Goal: Task Accomplishment & Management: Use online tool/utility

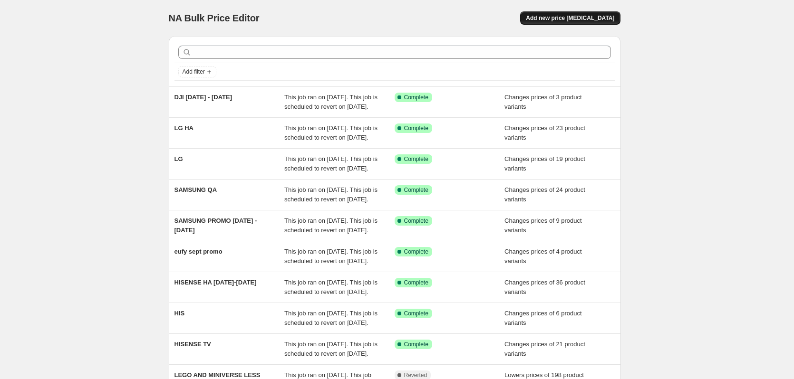
click at [579, 20] on span "Add new price change job" at bounding box center [570, 18] width 88 height 8
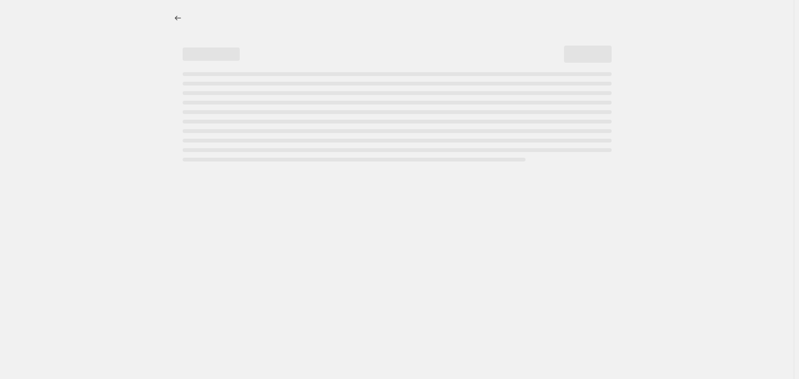
select select "percentage"
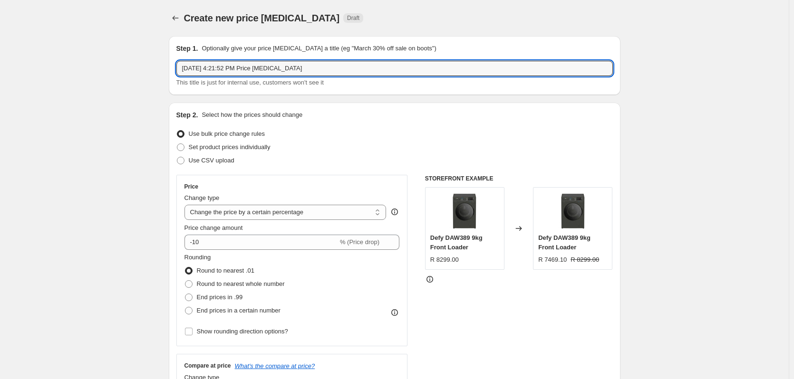
drag, startPoint x: 323, startPoint y: 69, endPoint x: 178, endPoint y: 97, distance: 148.2
type input "TCL 30SEPT"
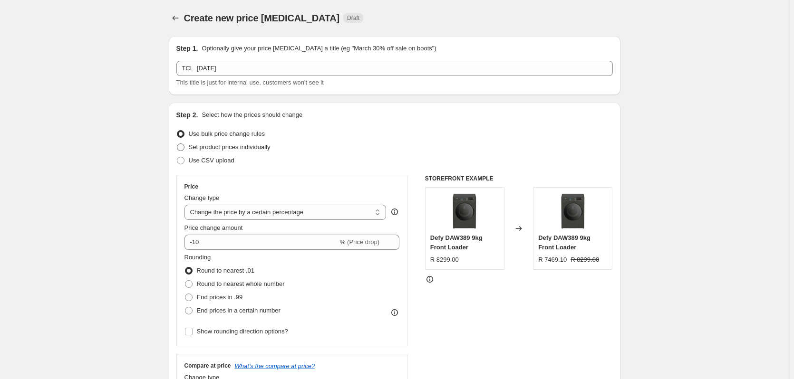
click at [181, 147] on span at bounding box center [181, 148] width 8 height 8
click at [177, 144] on input "Set product prices individually" at bounding box center [177, 144] width 0 height 0
radio input "true"
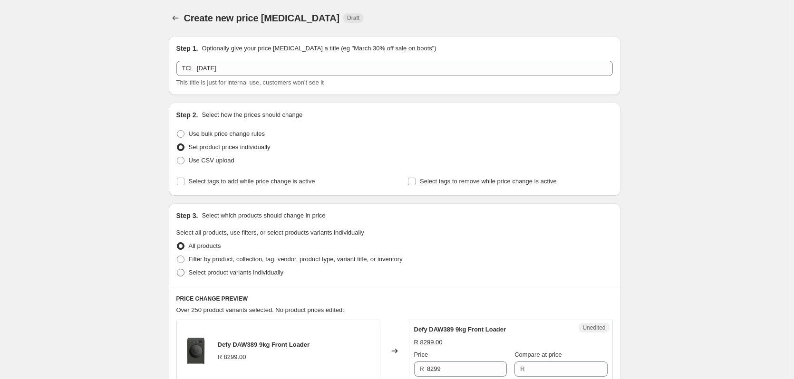
click at [182, 273] on span at bounding box center [181, 273] width 8 height 8
click at [177, 270] on input "Select product variants individually" at bounding box center [177, 269] width 0 height 0
radio input "true"
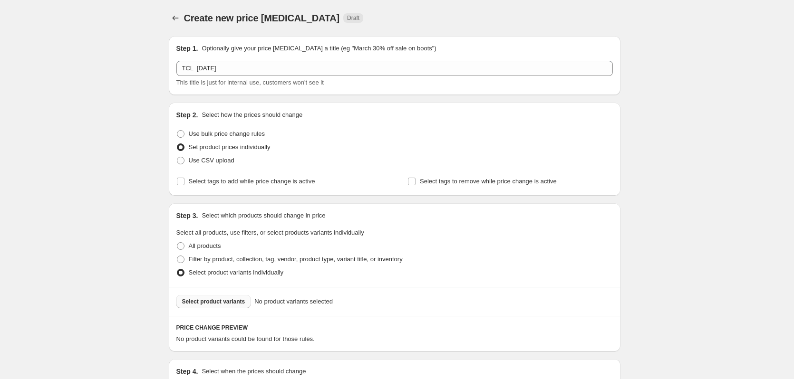
click at [191, 302] on span "Select product variants" at bounding box center [213, 302] width 63 height 8
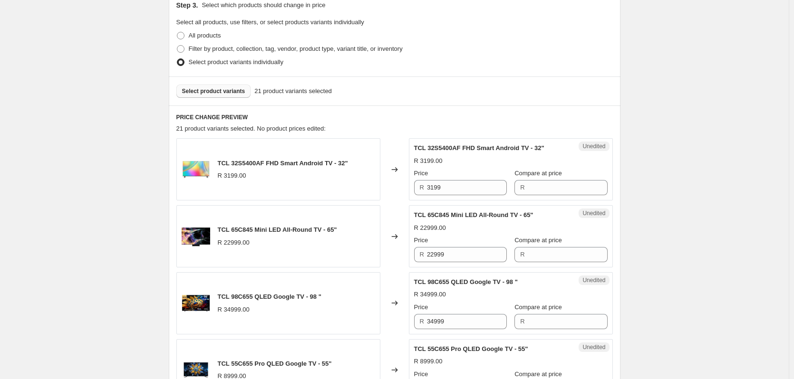
scroll to position [238, 0]
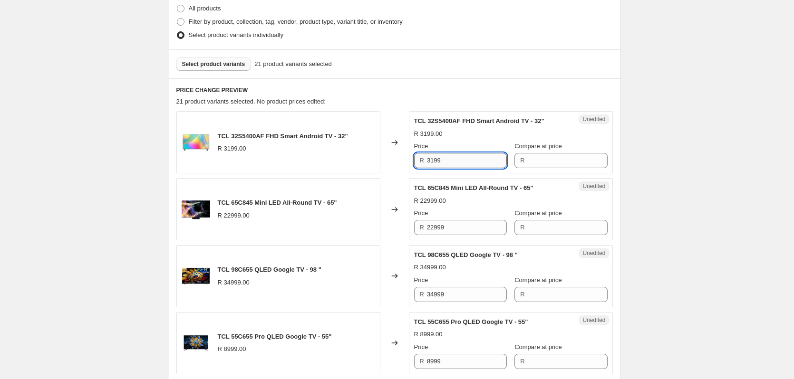
click at [468, 158] on input "3199" at bounding box center [467, 160] width 80 height 15
type input "3199"
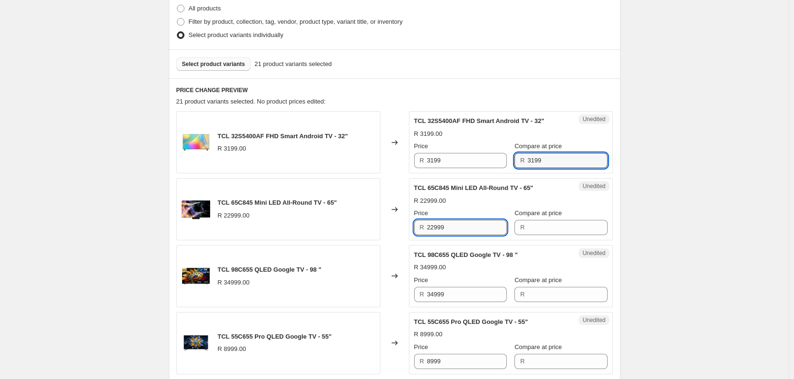
drag, startPoint x: 451, startPoint y: 224, endPoint x: 448, endPoint y: 229, distance: 5.3
click at [449, 229] on input "22999" at bounding box center [467, 227] width 80 height 15
click at [448, 229] on input "22999" at bounding box center [467, 227] width 80 height 15
click at [448, 227] on input "22999" at bounding box center [467, 227] width 80 height 15
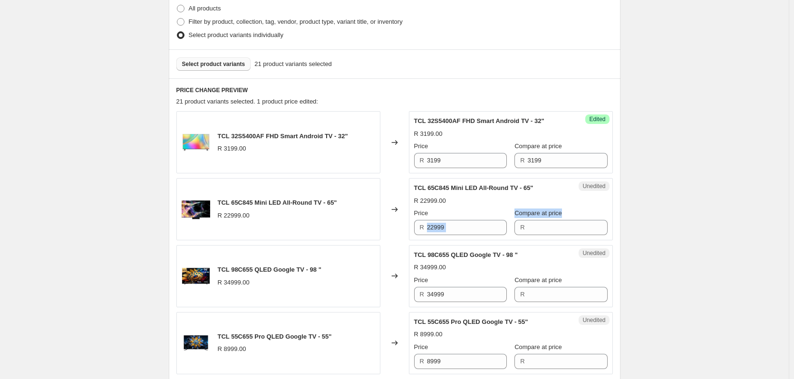
drag, startPoint x: 438, startPoint y: 227, endPoint x: 471, endPoint y: 214, distance: 35.2
click at [524, 219] on div "Price R 22999 Compare at price R" at bounding box center [511, 222] width 194 height 27
click at [450, 231] on input "22999" at bounding box center [467, 227] width 80 height 15
click at [450, 230] on input "22999" at bounding box center [467, 227] width 80 height 15
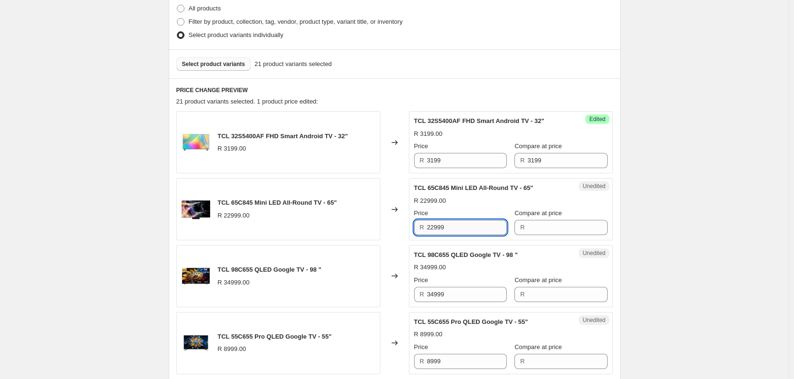
click at [452, 228] on input "22999" at bounding box center [467, 227] width 80 height 15
type input "22999"
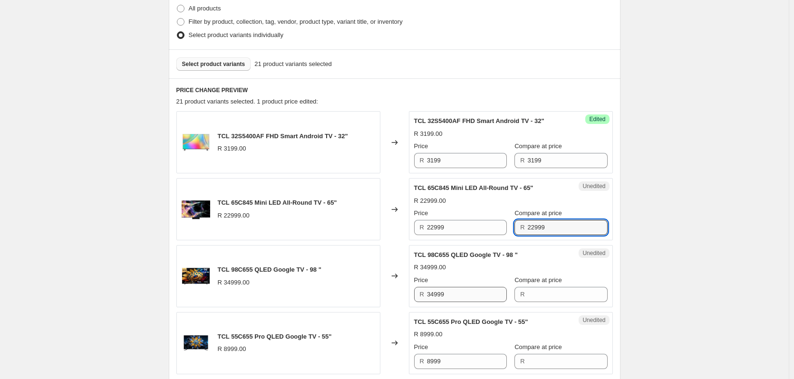
type input "22999"
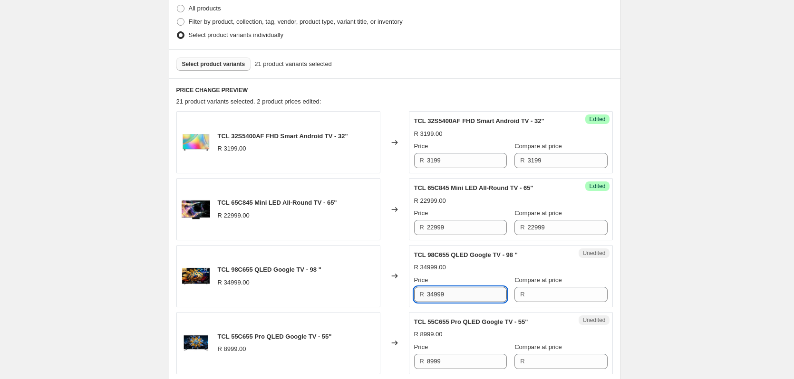
click at [447, 292] on input "34999" at bounding box center [467, 294] width 80 height 15
type input "34999"
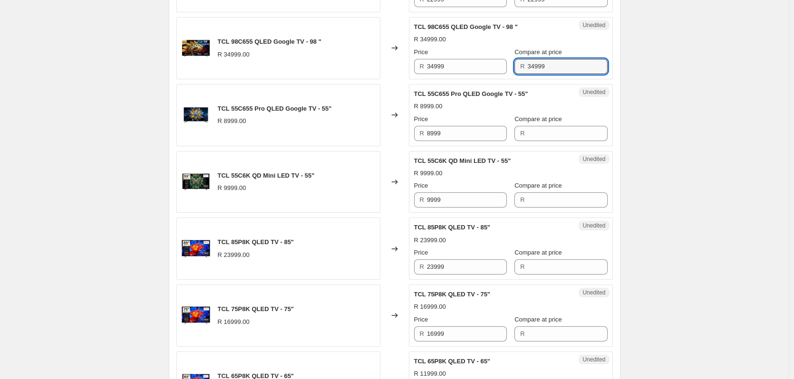
scroll to position [475, 0]
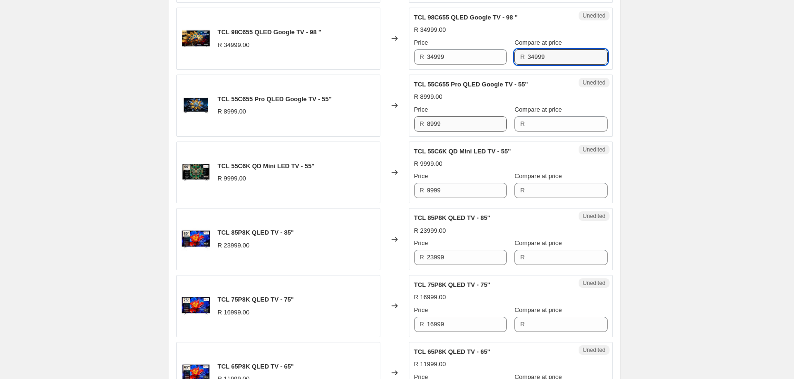
type input "34999"
click at [448, 129] on input "8999" at bounding box center [467, 123] width 80 height 15
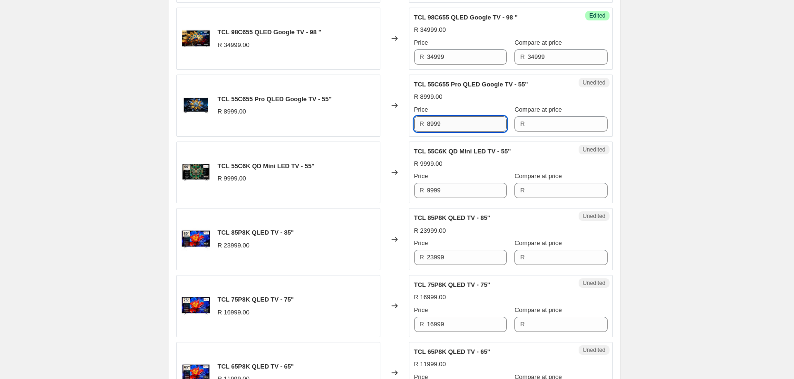
click at [448, 129] on input "8999" at bounding box center [467, 123] width 80 height 15
type input "8999"
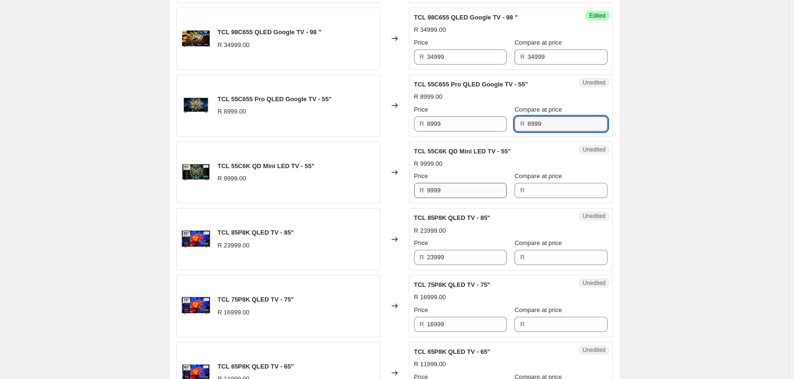
type input "8999"
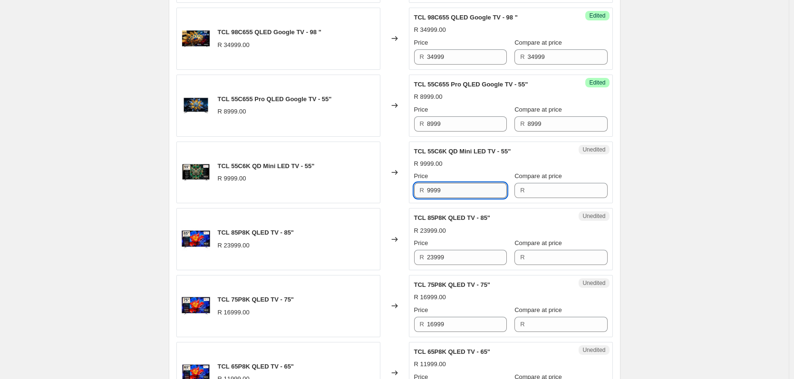
click at [465, 194] on input "9999" at bounding box center [467, 190] width 80 height 15
type input "9999"
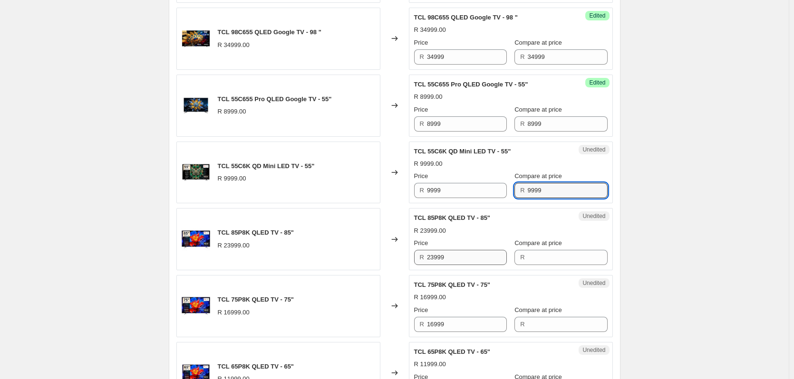
type input "9999"
click at [454, 259] on input "23999" at bounding box center [467, 257] width 80 height 15
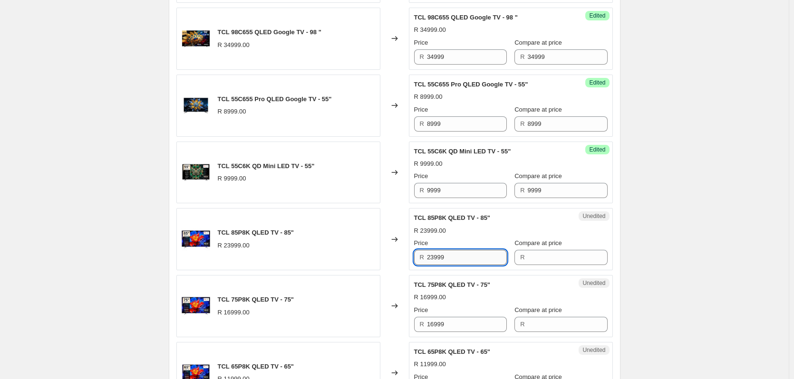
click at [453, 259] on input "23999" at bounding box center [467, 257] width 80 height 15
type input "23999"
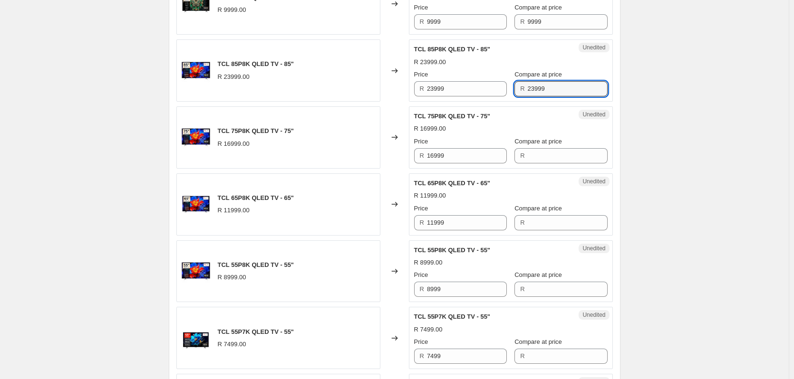
scroll to position [666, 0]
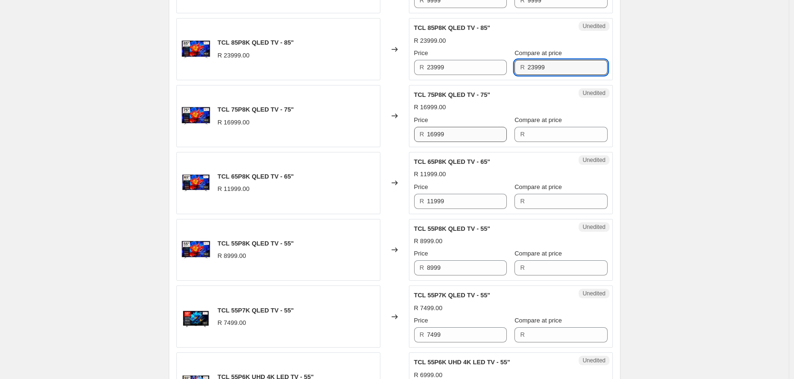
type input "23999"
click at [458, 137] on input "16999" at bounding box center [467, 134] width 80 height 15
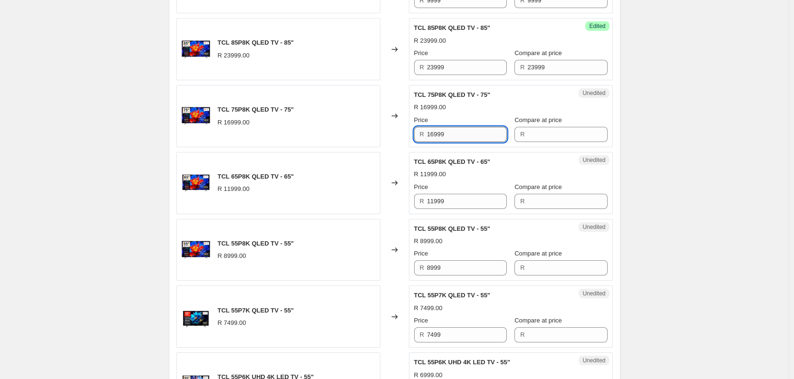
click at [458, 137] on input "16999" at bounding box center [467, 134] width 80 height 15
type input "16999"
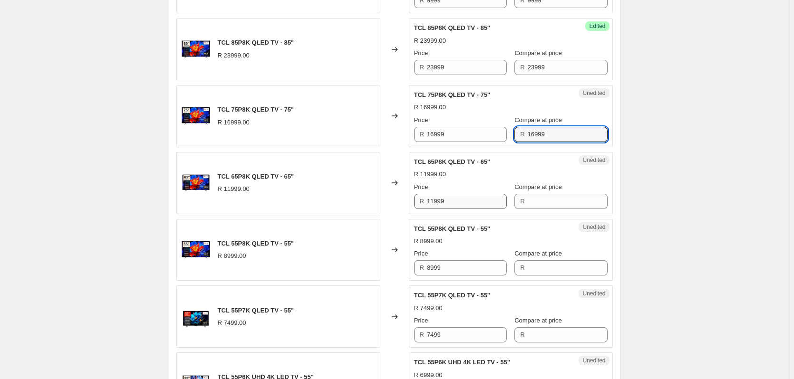
type input "16999"
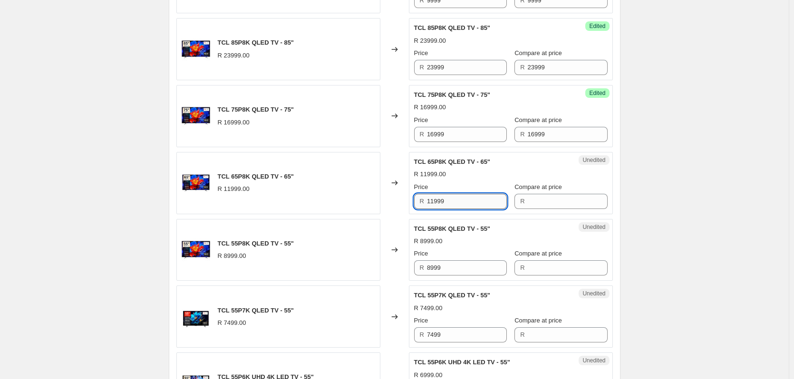
click at [462, 199] on input "11999" at bounding box center [467, 201] width 80 height 15
type input "11999"
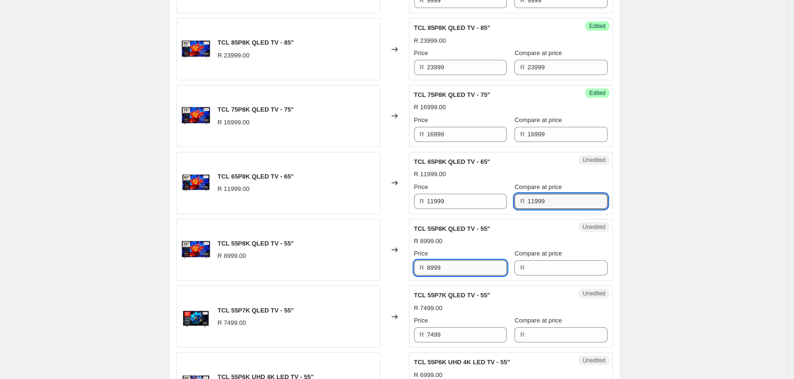
click at [457, 266] on input "8999" at bounding box center [467, 268] width 80 height 15
click at [458, 265] on input "8999" at bounding box center [467, 268] width 80 height 15
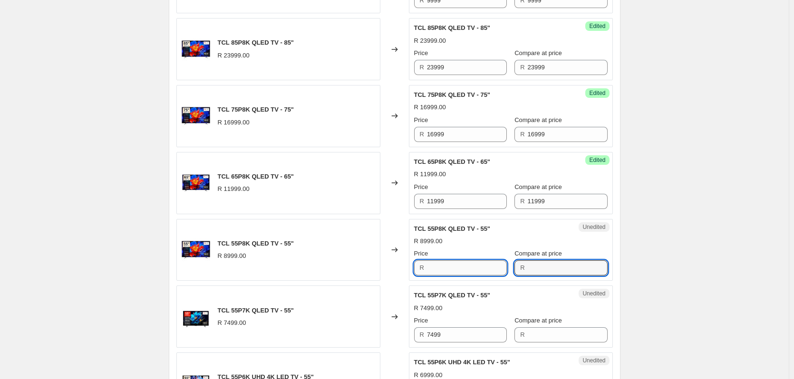
type input "8999"
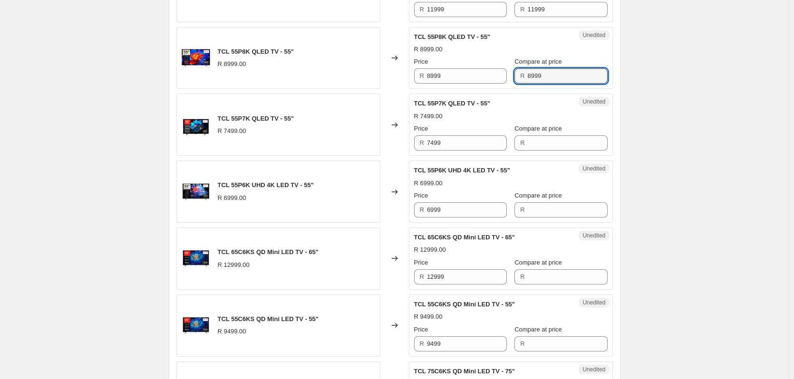
scroll to position [856, 0]
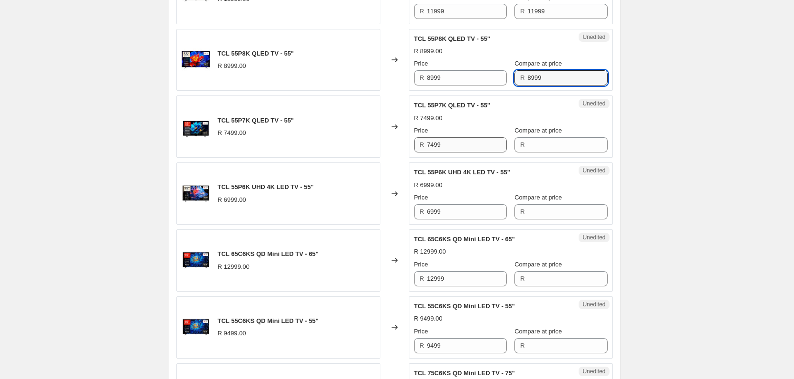
type input "8999"
click at [447, 146] on input "7499" at bounding box center [467, 144] width 80 height 15
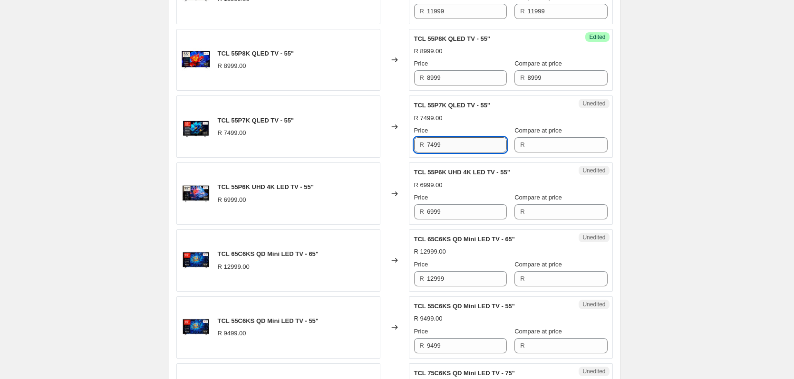
click at [447, 146] on input "7499" at bounding box center [467, 144] width 80 height 15
click at [429, 147] on div "R 7499" at bounding box center [460, 144] width 93 height 15
click at [432, 147] on input "7499" at bounding box center [467, 144] width 80 height 15
click at [437, 145] on input "7499" at bounding box center [467, 144] width 80 height 15
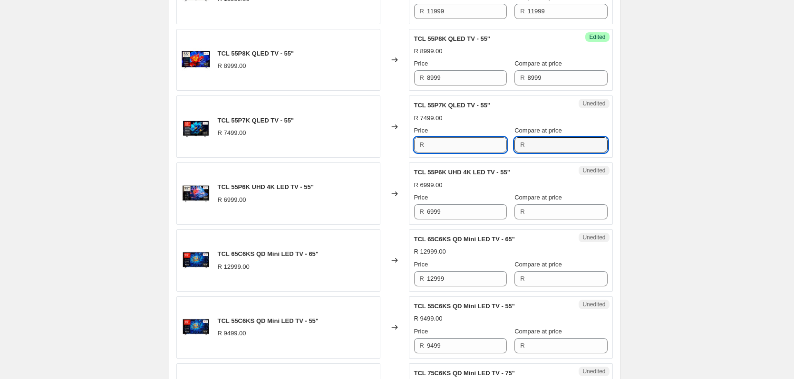
type input "7499"
click at [461, 207] on input "6999" at bounding box center [467, 211] width 80 height 15
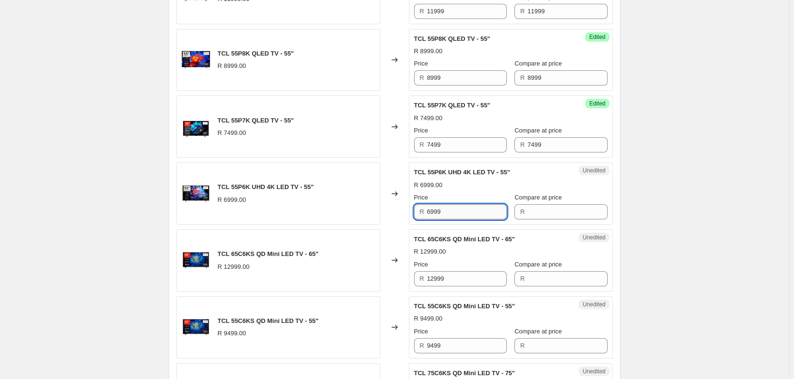
click at [461, 206] on input "6999" at bounding box center [467, 211] width 80 height 15
type input "6999"
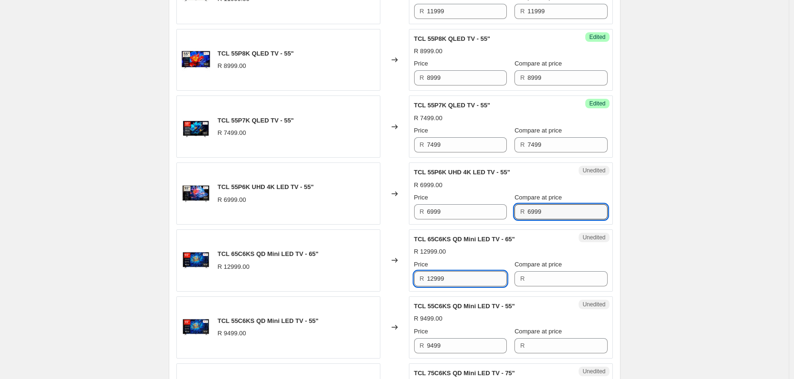
click at [457, 274] on input "12999" at bounding box center [467, 278] width 80 height 15
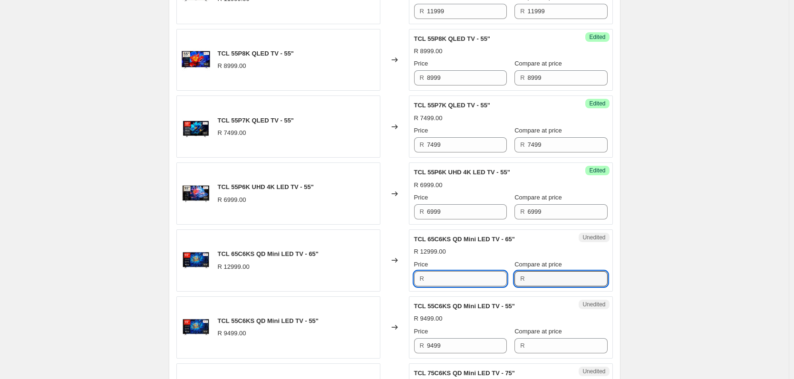
type input "12999"
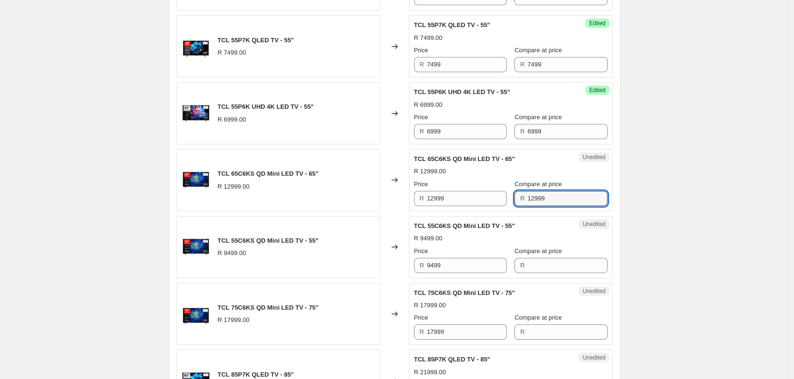
scroll to position [1046, 0]
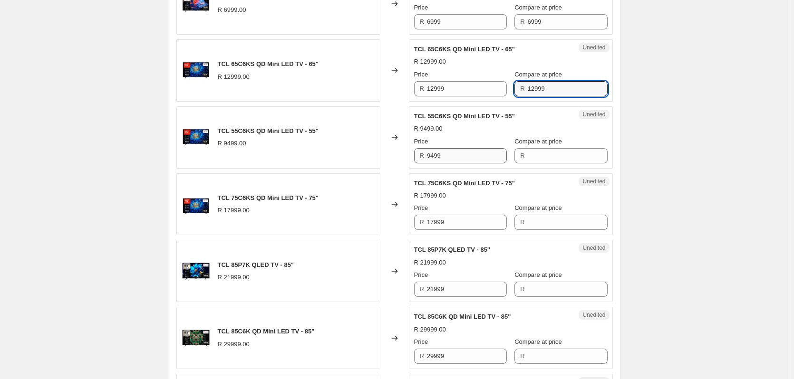
type input "12999"
click at [461, 154] on input "9499" at bounding box center [467, 155] width 80 height 15
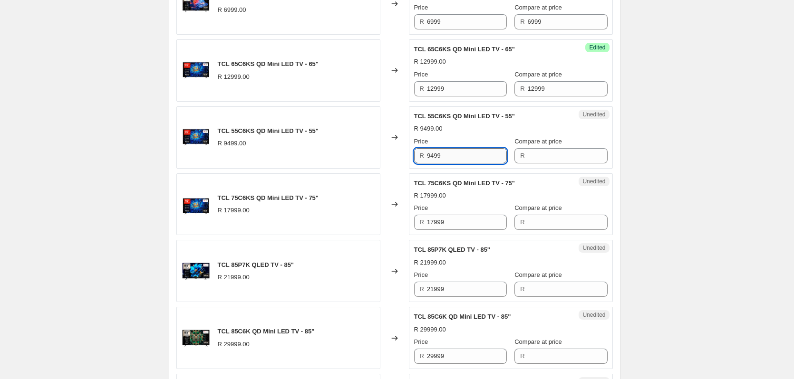
click at [461, 154] on input "9499" at bounding box center [467, 155] width 80 height 15
type input "9499"
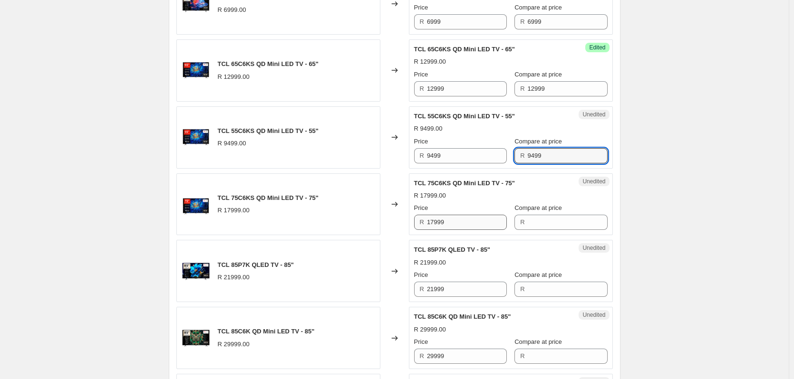
type input "9499"
click at [454, 226] on input "17999" at bounding box center [467, 222] width 80 height 15
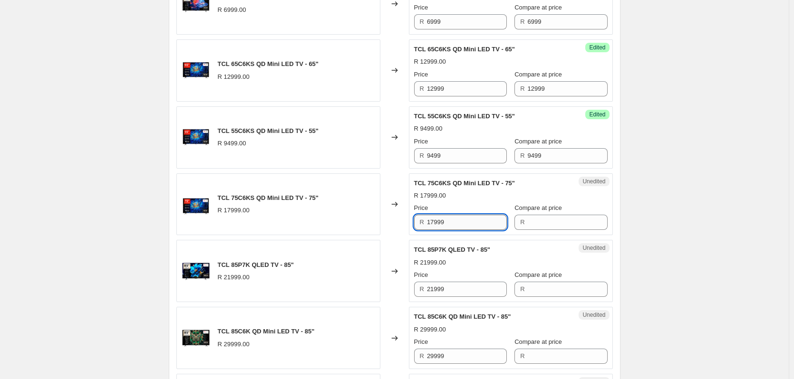
click at [455, 225] on input "17999" at bounding box center [467, 222] width 80 height 15
click at [453, 223] on input "17999" at bounding box center [467, 222] width 80 height 15
click at [443, 220] on input "17999" at bounding box center [467, 222] width 80 height 15
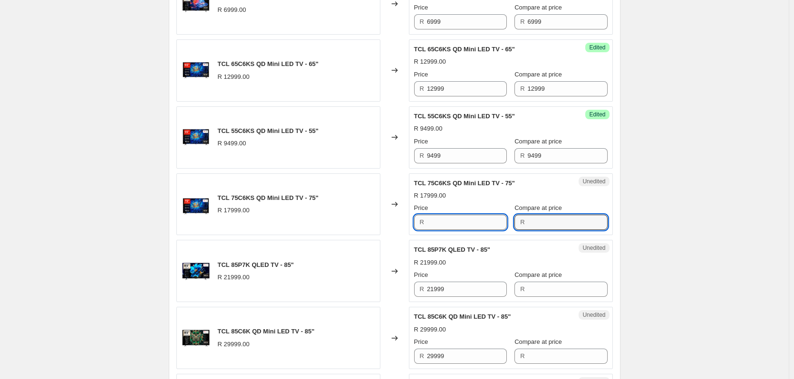
type input "17999"
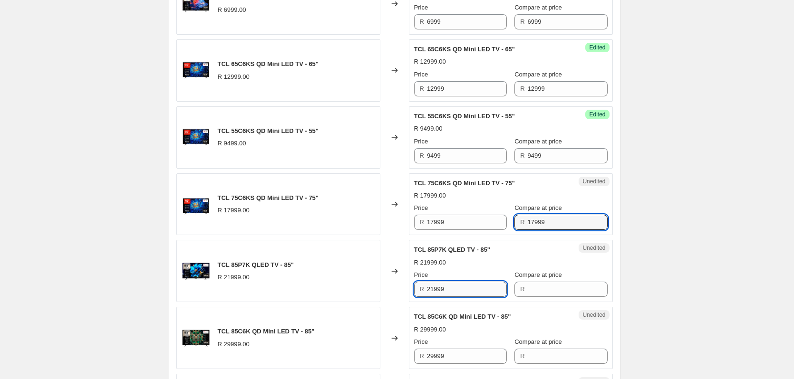
click at [462, 291] on input "21999" at bounding box center [467, 289] width 80 height 15
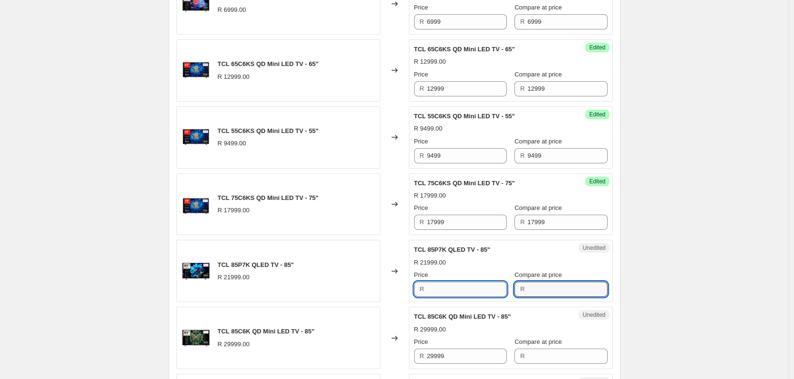
type input "21999"
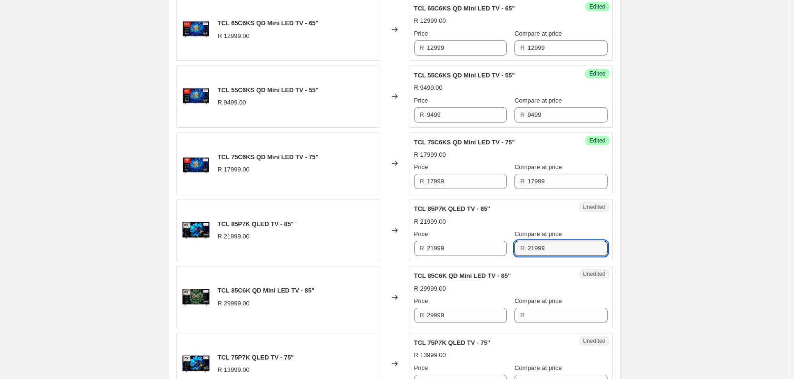
scroll to position [1141, 0]
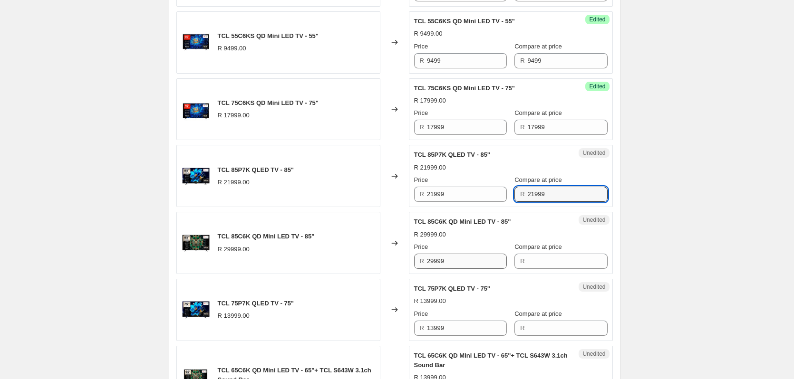
type input "21999"
click at [459, 263] on input "29999" at bounding box center [467, 261] width 80 height 15
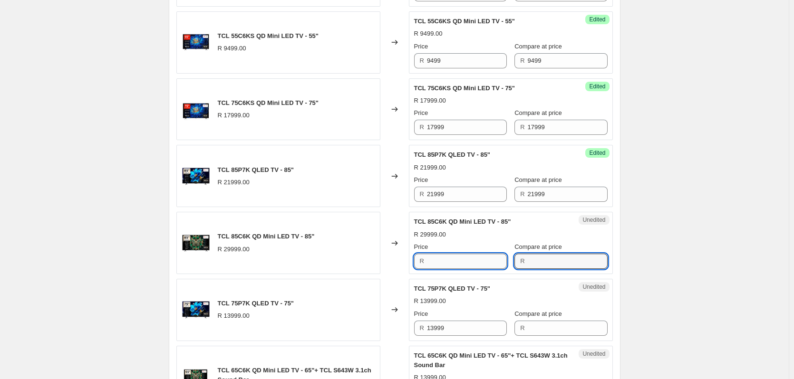
type input "29999"
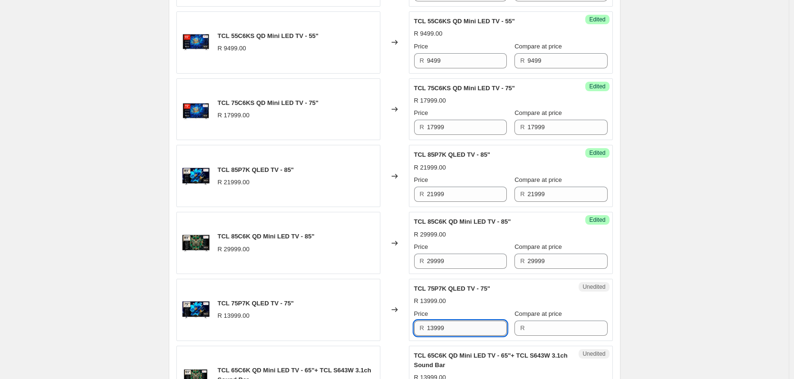
click at [457, 331] on input "13999" at bounding box center [467, 328] width 80 height 15
type input "13999"
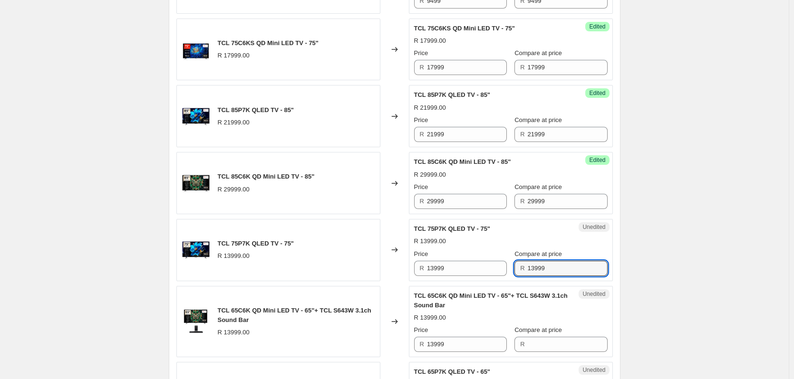
scroll to position [1331, 0]
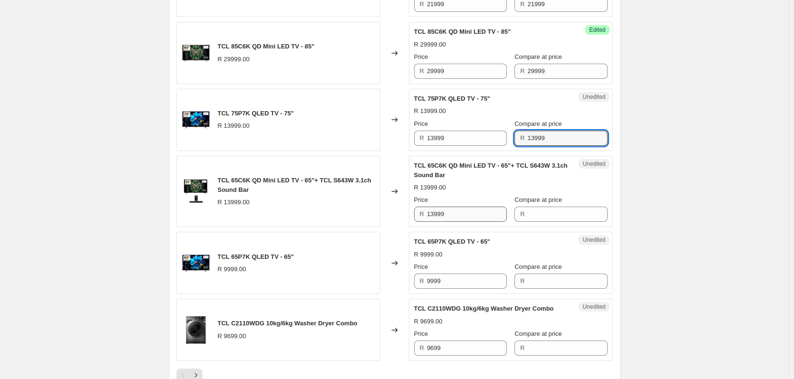
type input "13999"
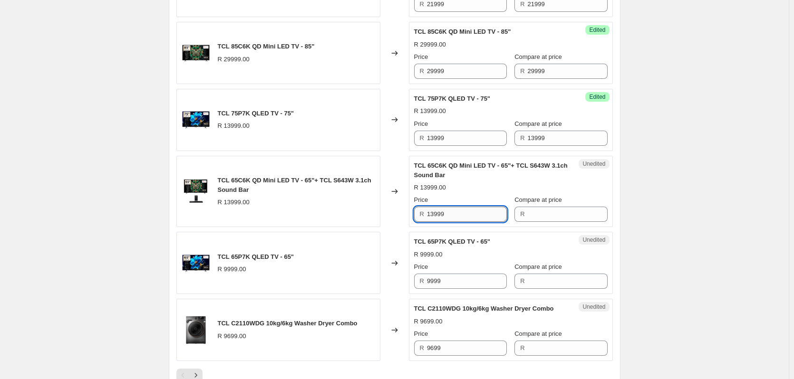
click at [448, 214] on input "13999" at bounding box center [467, 214] width 80 height 15
drag, startPoint x: 448, startPoint y: 214, endPoint x: 471, endPoint y: 202, distance: 26.4
click at [457, 208] on input "13999" at bounding box center [467, 214] width 80 height 15
type input "13999"
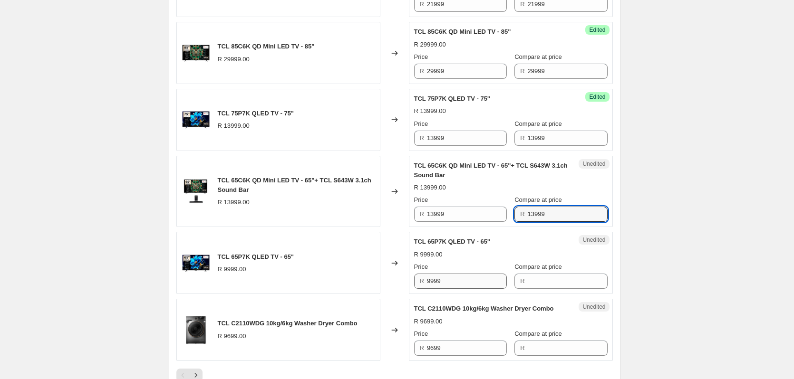
type input "13999"
click at [458, 280] on input "9999" at bounding box center [467, 281] width 80 height 15
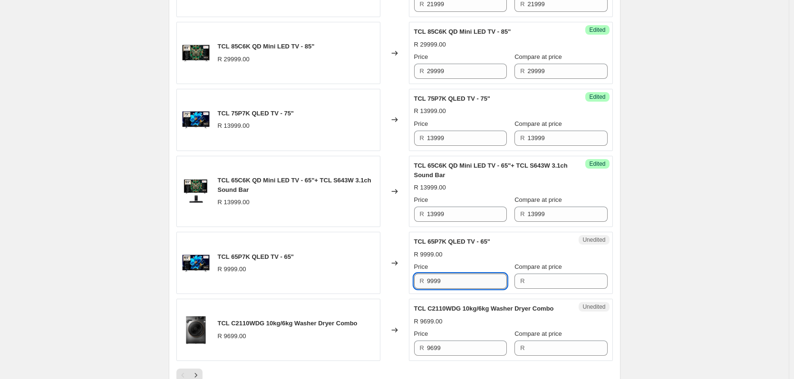
click at [458, 280] on input "9999" at bounding box center [467, 281] width 80 height 15
type input "9999"
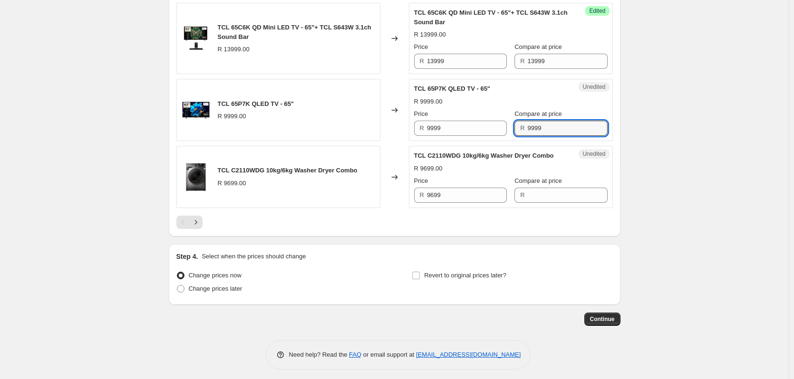
scroll to position [1499, 0]
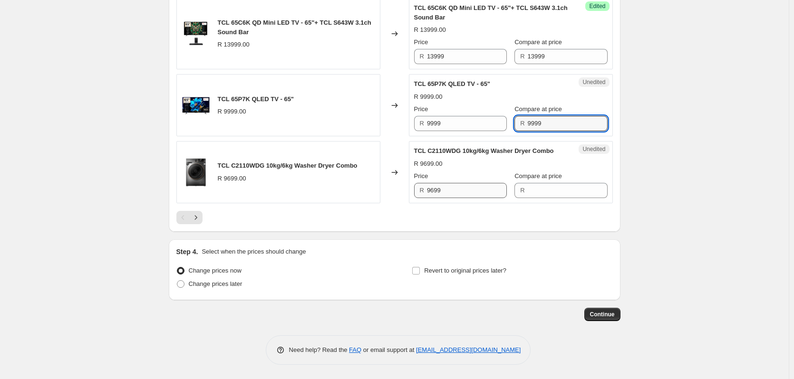
type input "9999"
click at [449, 190] on input "9699" at bounding box center [467, 190] width 80 height 15
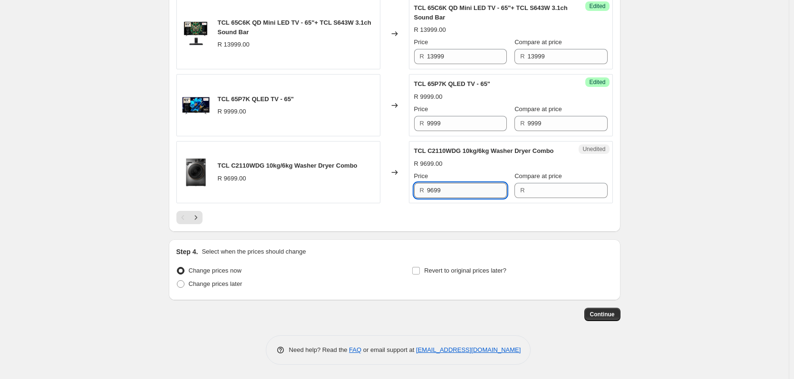
click at [449, 190] on input "9699" at bounding box center [467, 190] width 80 height 15
type input "9699"
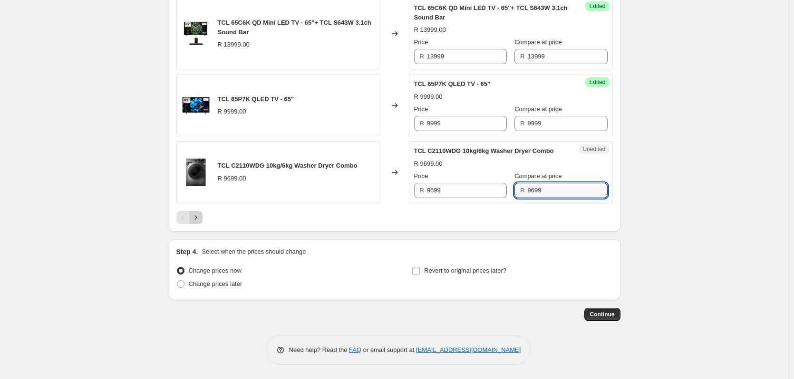
type input "9699"
click at [198, 216] on icon "Next" at bounding box center [196, 218] width 10 height 10
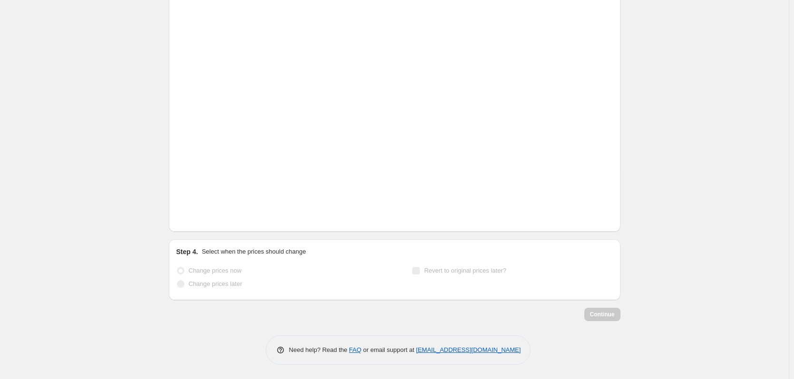
scroll to position [208, 0]
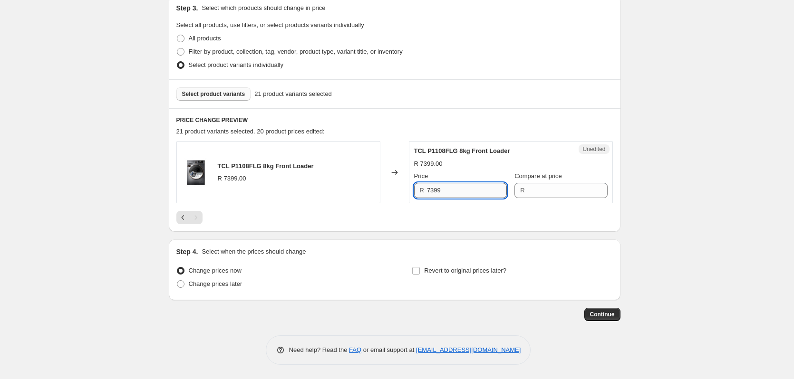
click at [449, 191] on input "7399" at bounding box center [467, 190] width 80 height 15
drag, startPoint x: 448, startPoint y: 189, endPoint x: 438, endPoint y: 187, distance: 10.2
click at [447, 188] on input "7399" at bounding box center [467, 190] width 80 height 15
click at [451, 187] on input "7399" at bounding box center [467, 190] width 80 height 15
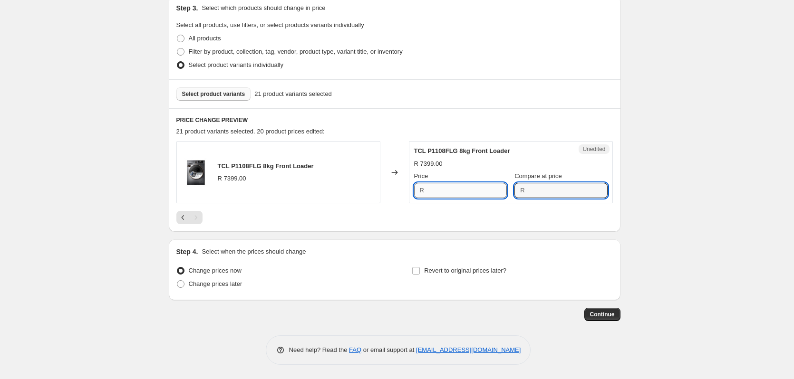
type input "7399"
click at [451, 190] on input "7399" at bounding box center [467, 190] width 80 height 15
type input "6499"
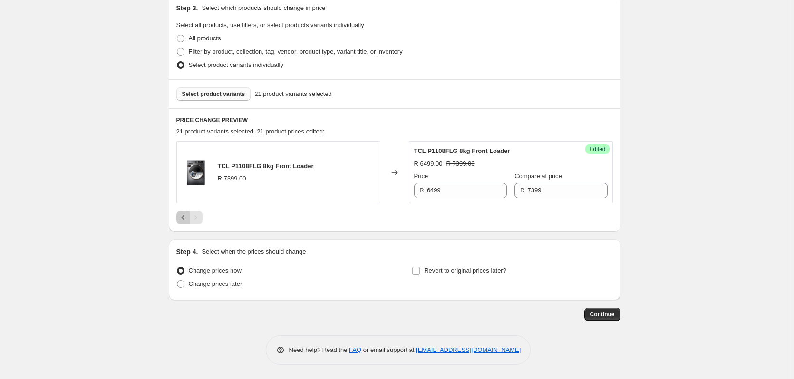
click at [183, 218] on icon "Previous" at bounding box center [183, 218] width 10 height 10
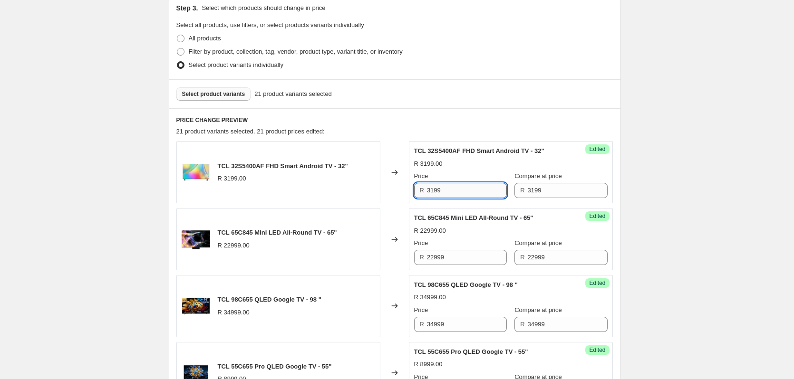
click at [451, 188] on input "3199" at bounding box center [467, 190] width 80 height 15
type input "2799"
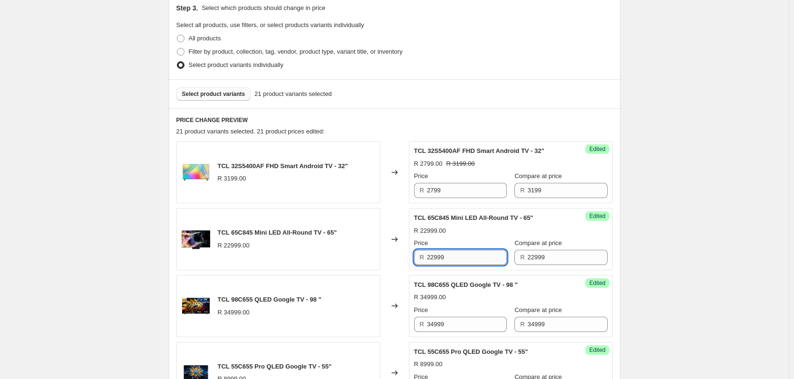
click at [452, 257] on input "22999" at bounding box center [467, 257] width 80 height 15
type input "17999"
click at [449, 325] on input "34999" at bounding box center [467, 324] width 80 height 15
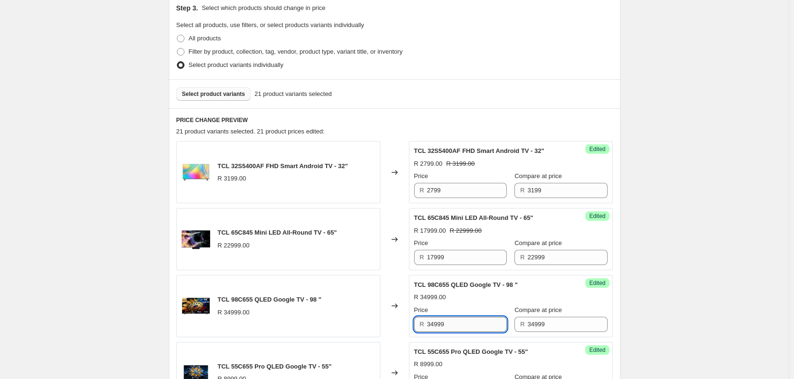
click at [449, 325] on input "34999" at bounding box center [467, 324] width 80 height 15
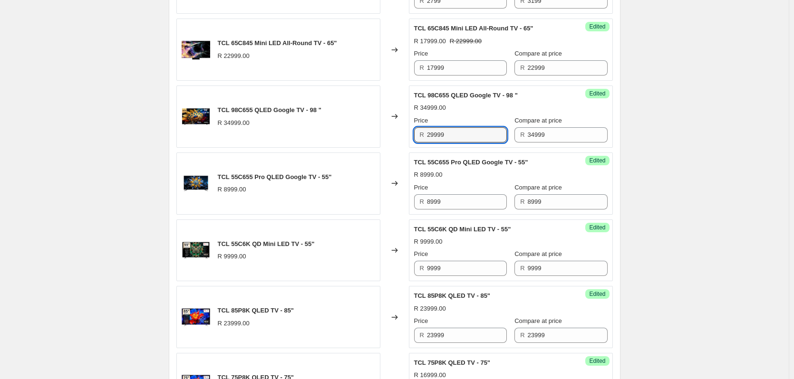
scroll to position [398, 0]
type input "29999"
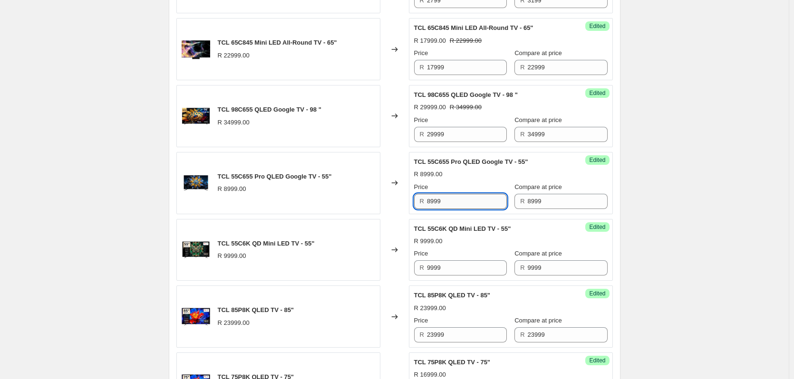
click at [455, 203] on input "8999" at bounding box center [467, 201] width 80 height 15
click at [455, 201] on input "8999" at bounding box center [467, 201] width 80 height 15
type input "6999"
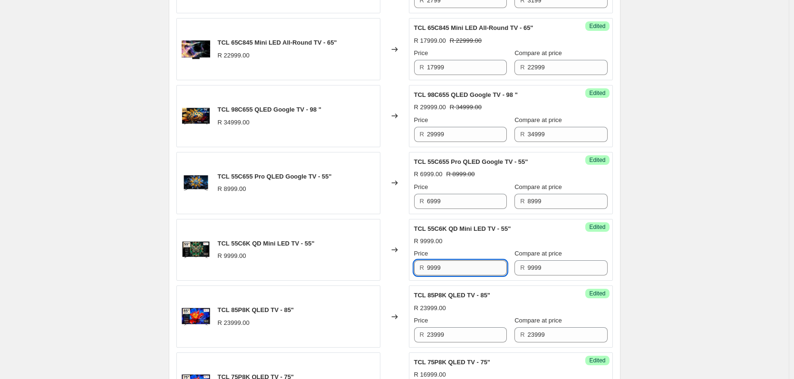
click at [451, 267] on input "9999" at bounding box center [467, 268] width 80 height 15
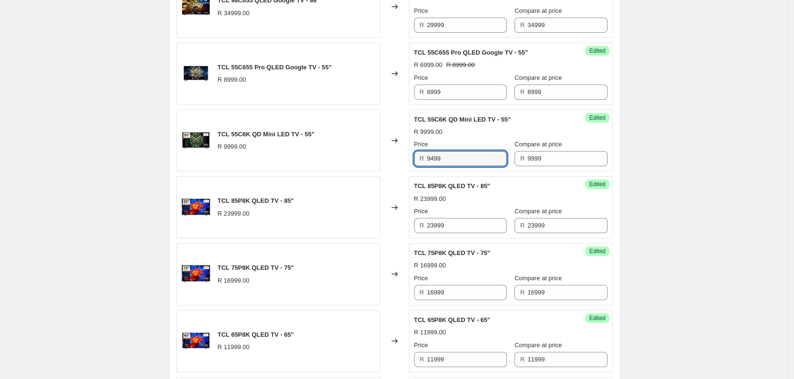
scroll to position [541, 0]
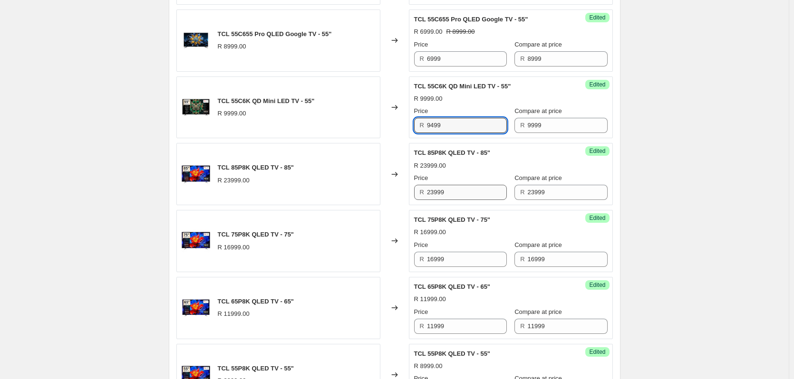
type input "9499"
click at [461, 188] on input "23999" at bounding box center [467, 192] width 80 height 15
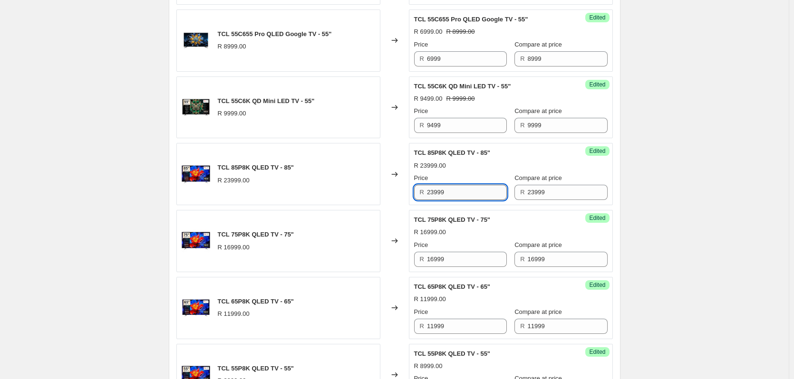
click at [461, 188] on input "23999" at bounding box center [467, 192] width 80 height 15
type input "20999"
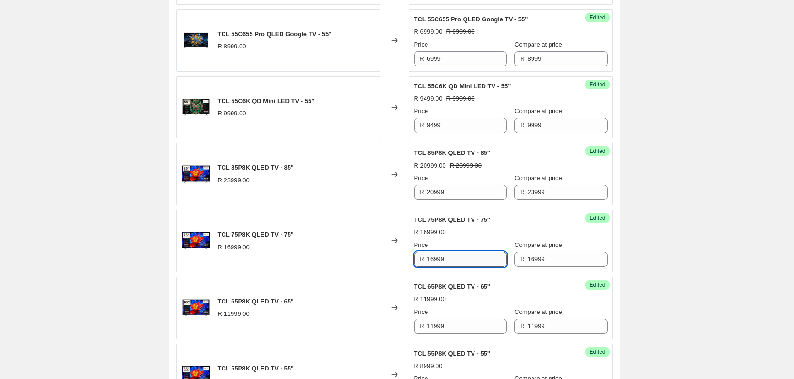
click at [460, 257] on input "16999" at bounding box center [467, 259] width 80 height 15
type input "13999"
click at [457, 327] on input "11999" at bounding box center [467, 326] width 80 height 15
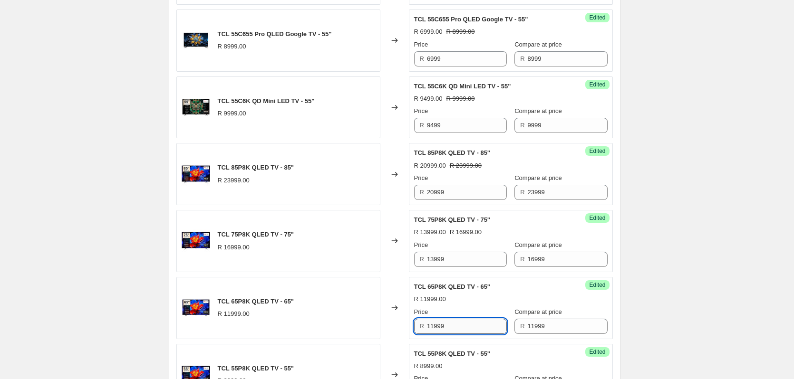
click at [457, 327] on input "11999" at bounding box center [467, 326] width 80 height 15
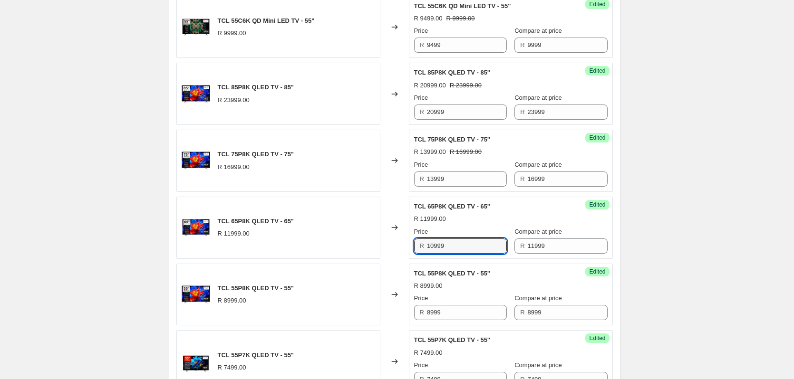
scroll to position [636, 0]
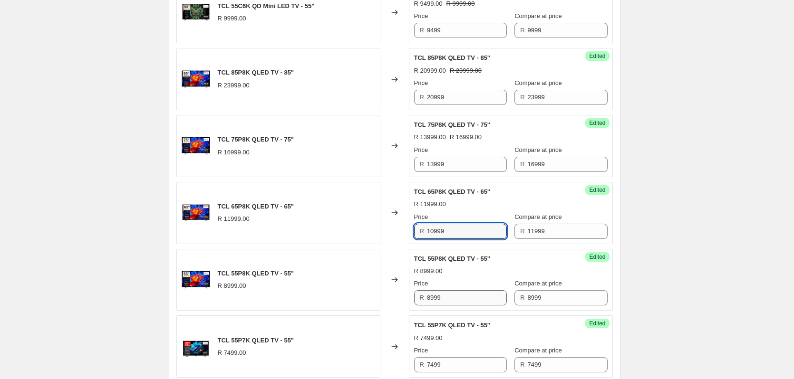
type input "10999"
click at [466, 301] on input "8999" at bounding box center [467, 297] width 80 height 15
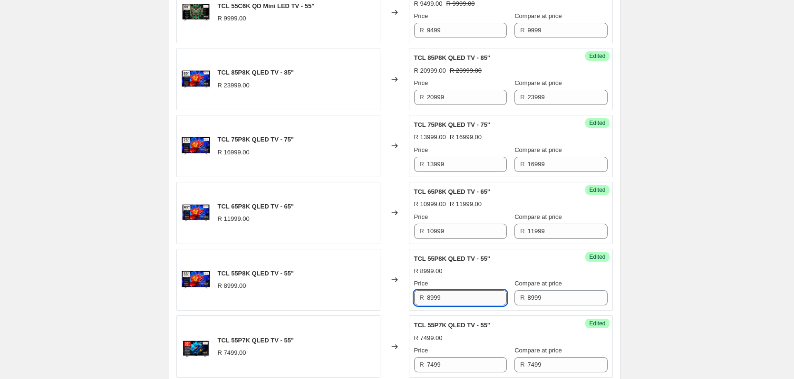
click at [466, 301] on input "8999" at bounding box center [467, 297] width 80 height 15
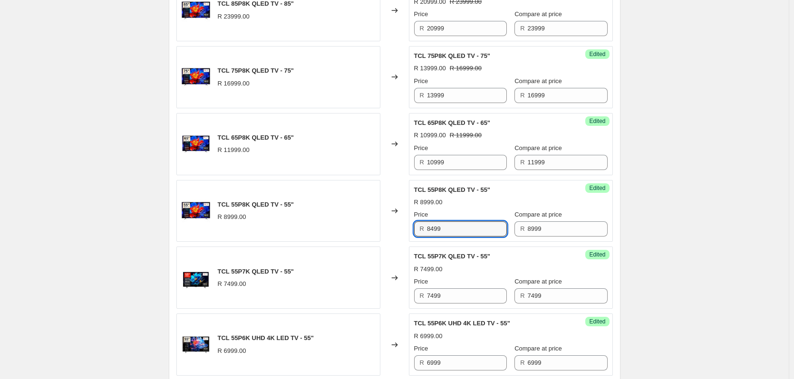
scroll to position [731, 0]
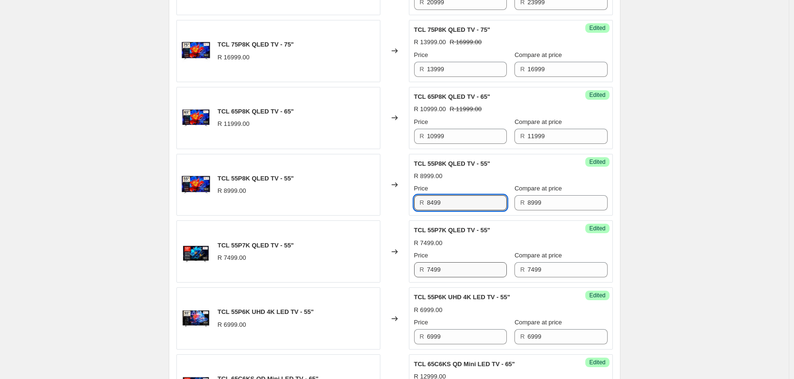
type input "8499"
click at [459, 266] on input "7499" at bounding box center [467, 269] width 80 height 15
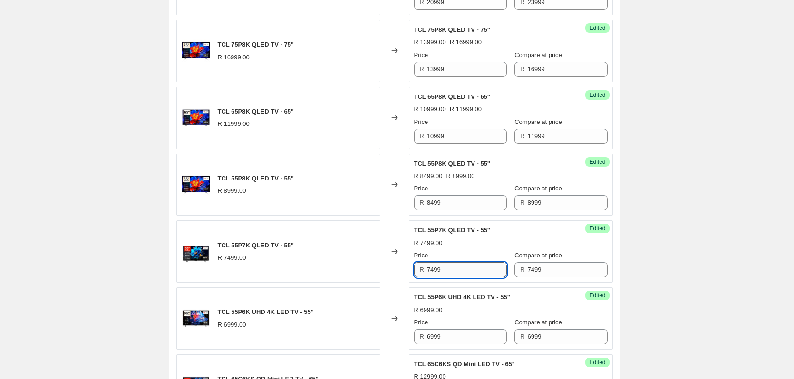
click at [459, 266] on input "7499" at bounding box center [467, 269] width 80 height 15
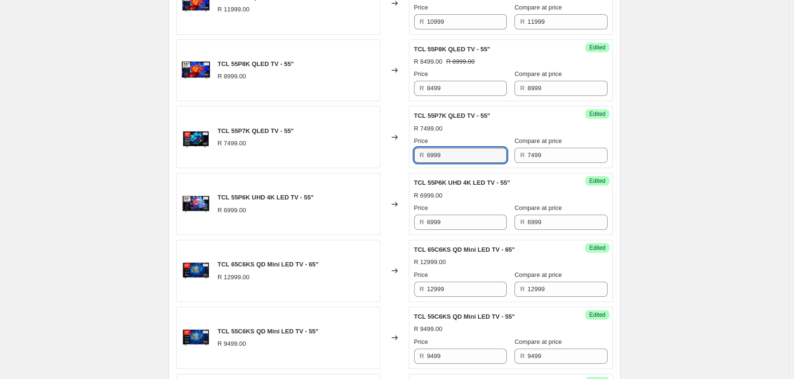
scroll to position [873, 0]
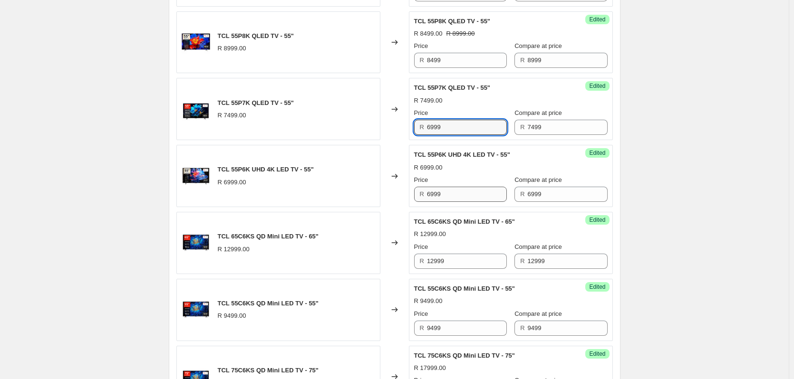
type input "6999"
click at [445, 193] on input "6999" at bounding box center [467, 194] width 80 height 15
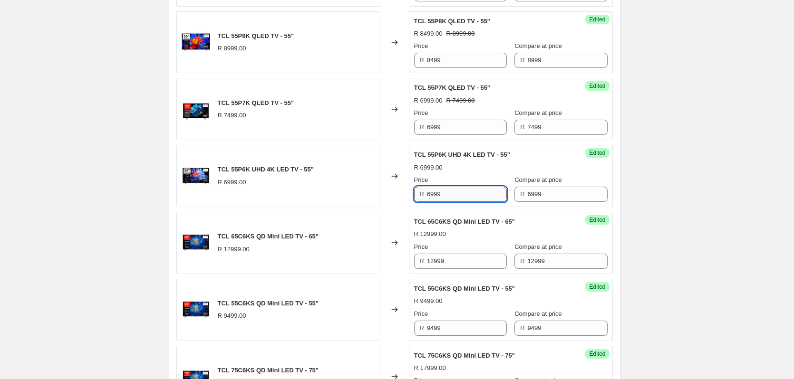
click at [445, 193] on input "6999" at bounding box center [467, 194] width 80 height 15
type input "6499"
click at [453, 261] on input "12999" at bounding box center [467, 261] width 80 height 15
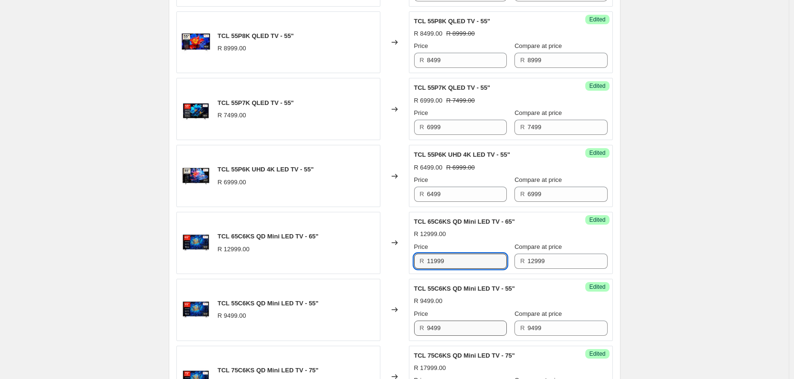
type input "11999"
click at [451, 329] on input "9499" at bounding box center [467, 328] width 80 height 15
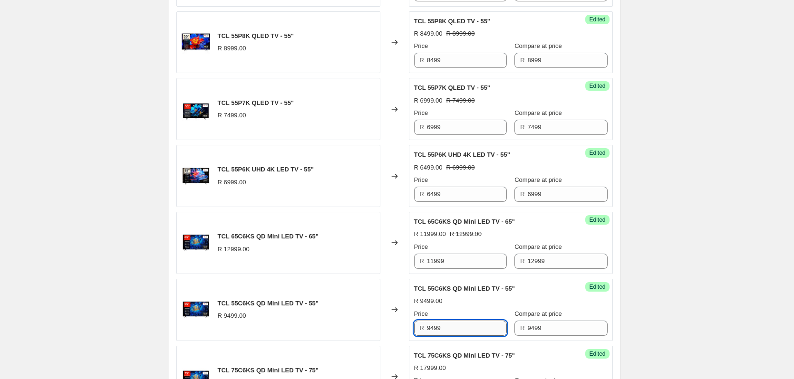
click at [451, 329] on input "9499" at bounding box center [467, 328] width 80 height 15
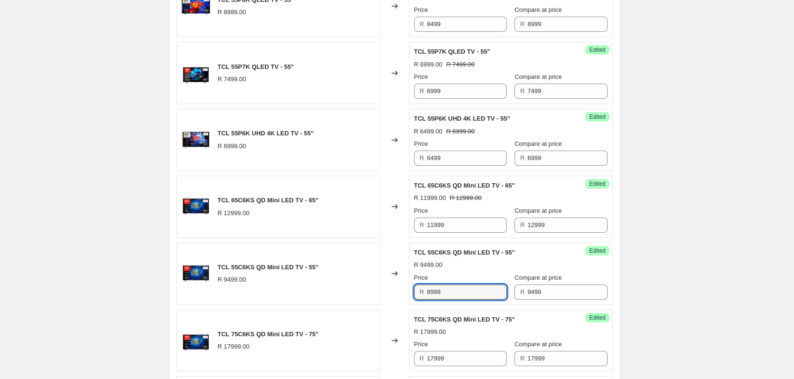
scroll to position [1064, 0]
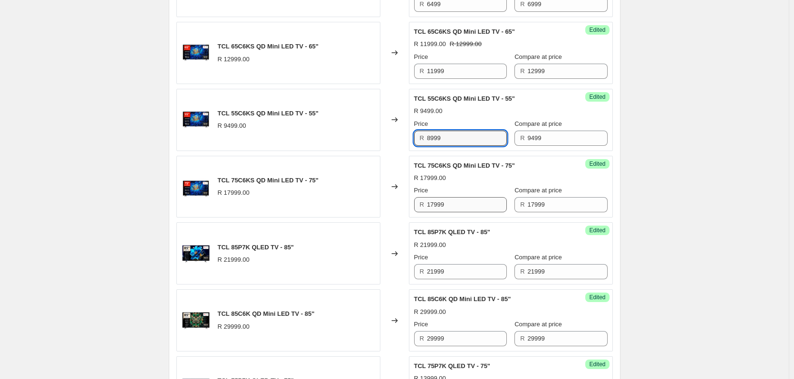
type input "8999"
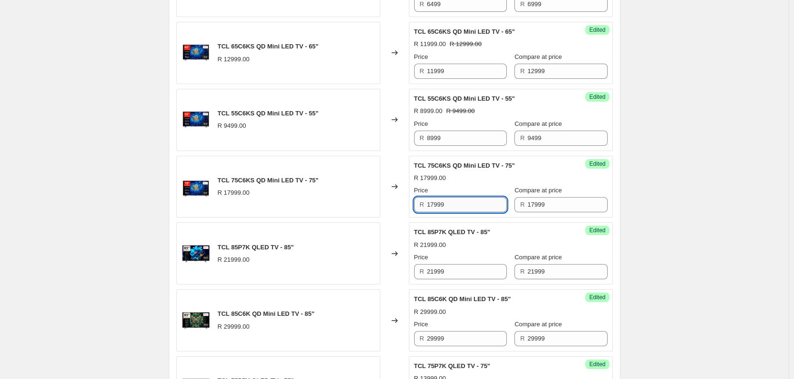
click at [469, 201] on input "17999" at bounding box center [467, 204] width 80 height 15
click at [468, 201] on input "17999" at bounding box center [467, 204] width 80 height 15
type input "15999"
click at [461, 266] on input "21999" at bounding box center [467, 271] width 80 height 15
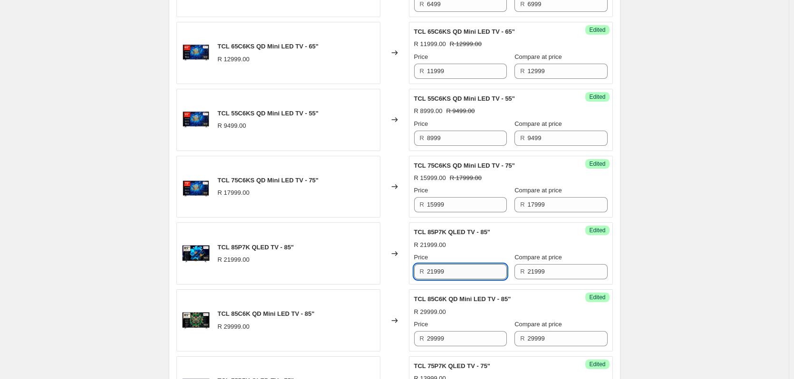
click at [461, 266] on input "21999" at bounding box center [467, 271] width 80 height 15
type input "18999"
click at [457, 344] on input "29999" at bounding box center [467, 338] width 80 height 15
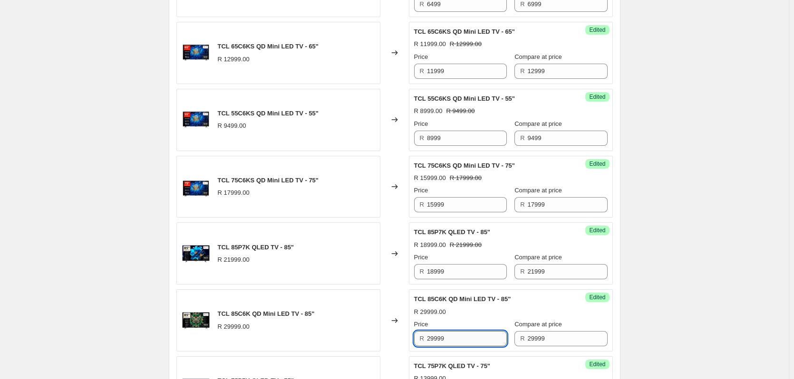
click at [457, 344] on input "29999" at bounding box center [467, 338] width 80 height 15
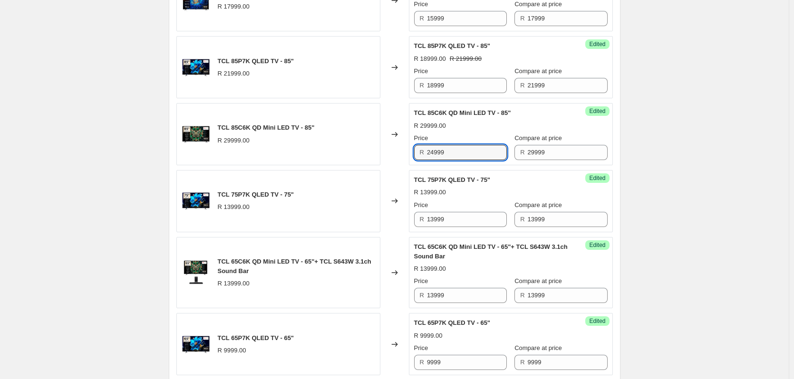
scroll to position [1254, 0]
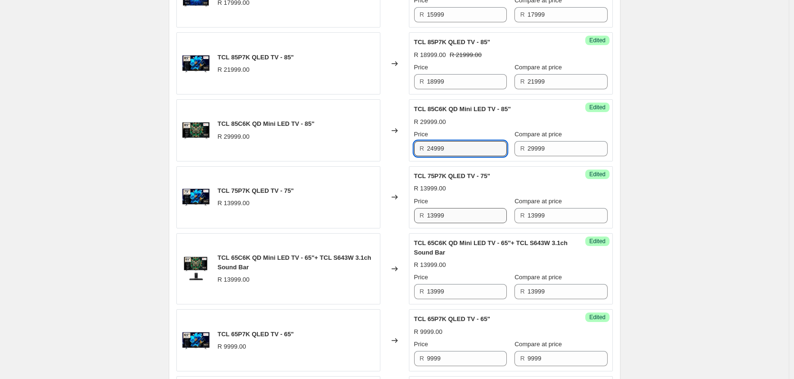
type input "24999"
click at [451, 214] on input "13999" at bounding box center [467, 215] width 80 height 15
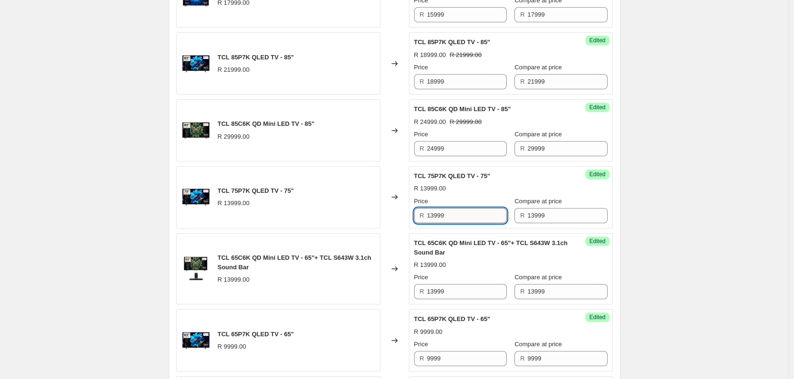
click at [451, 214] on input "13999" at bounding box center [467, 215] width 80 height 15
type input "11999"
click at [468, 290] on input "13999" at bounding box center [467, 291] width 80 height 15
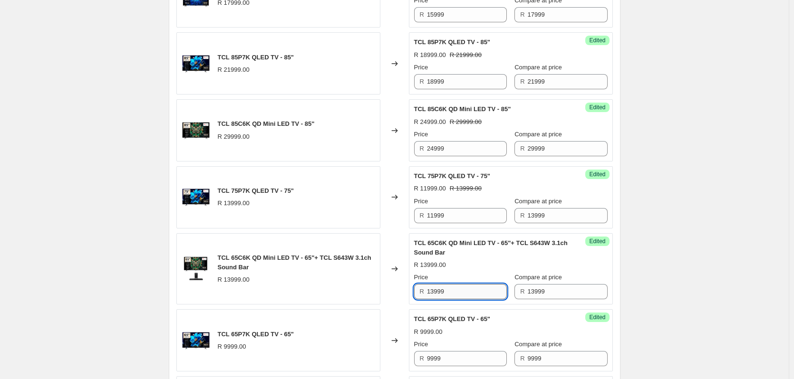
click at [468, 290] on input "13999" at bounding box center [467, 291] width 80 height 15
type input "13999"
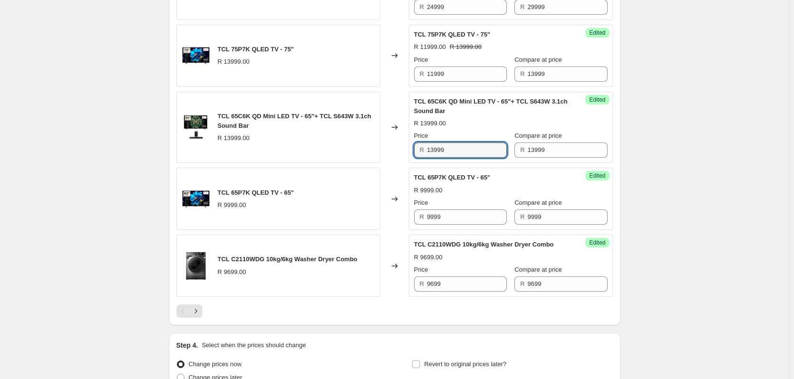
scroll to position [1396, 0]
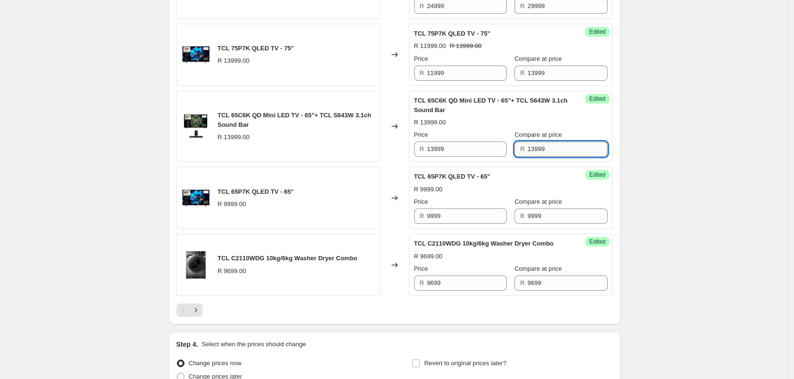
click at [558, 146] on input "13999" at bounding box center [568, 149] width 80 height 15
type input "14999"
click at [465, 215] on input "9999" at bounding box center [467, 216] width 80 height 15
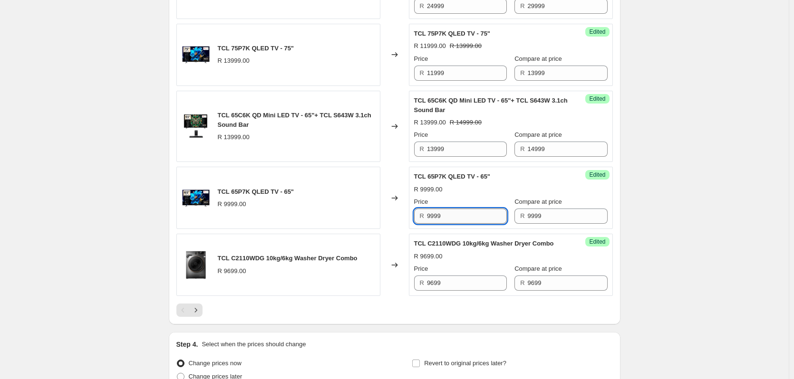
click at [465, 215] on input "9999" at bounding box center [467, 216] width 80 height 15
type input "8999"
click at [447, 291] on input "9699" at bounding box center [467, 283] width 80 height 15
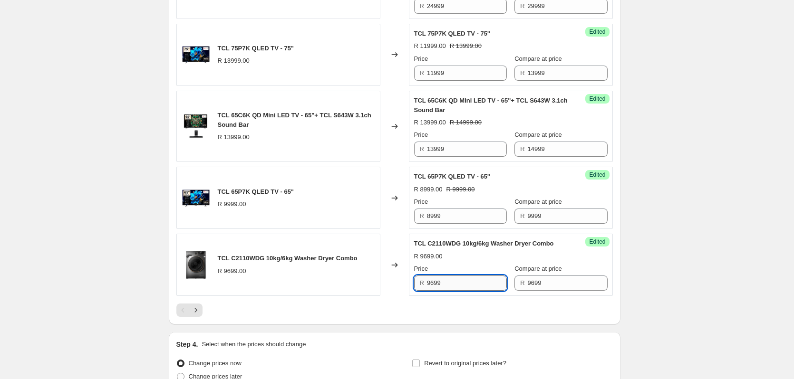
click at [447, 291] on input "9699" at bounding box center [467, 283] width 80 height 15
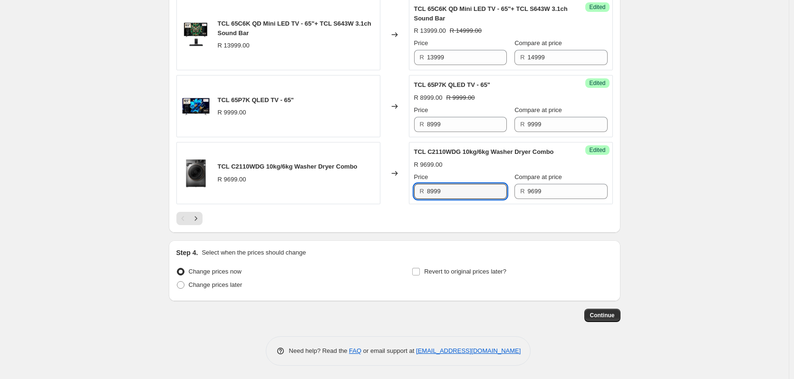
scroll to position [1499, 0]
type input "8999"
click at [417, 271] on input "Revert to original prices later?" at bounding box center [416, 271] width 8 height 8
checkbox input "true"
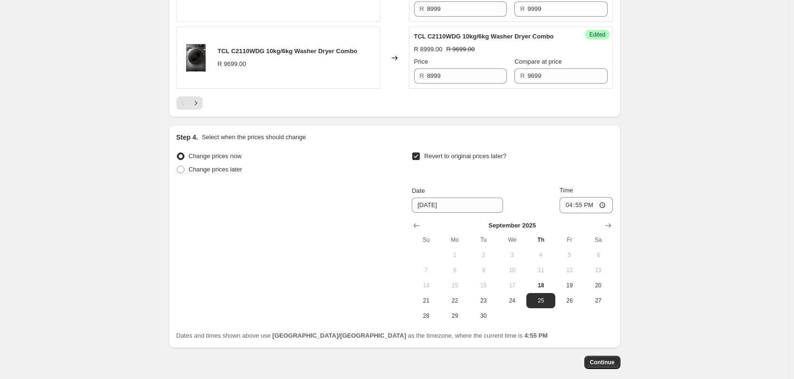
scroll to position [1661, 0]
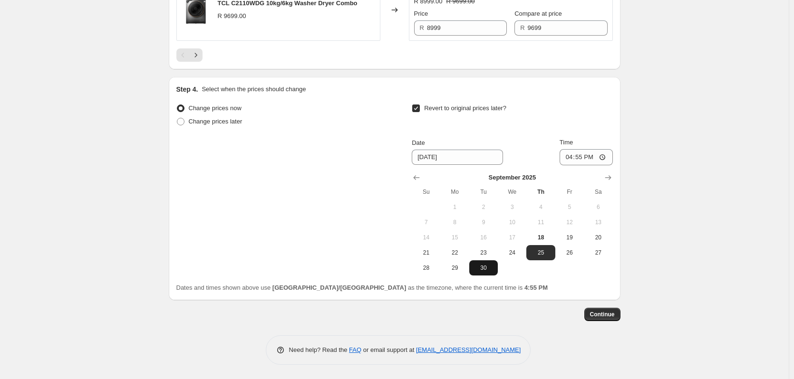
click at [481, 270] on span "30" at bounding box center [483, 268] width 21 height 8
type input "9/30/2025"
click at [581, 157] on input "16:55" at bounding box center [586, 157] width 53 height 16
type input "23:59"
click at [603, 318] on span "Continue" at bounding box center [602, 315] width 25 height 8
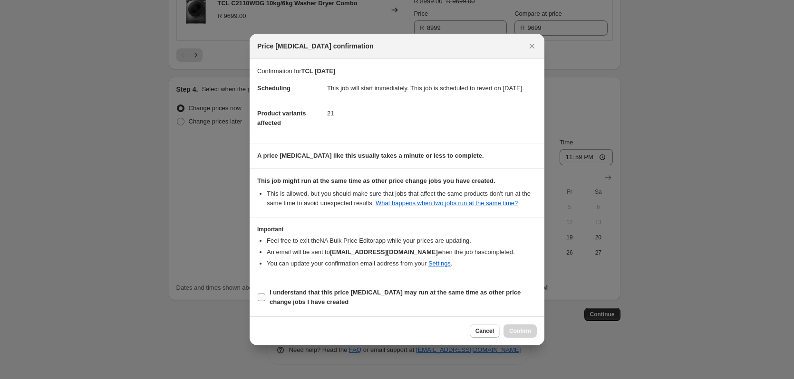
click at [259, 301] on input "I understand that this price change job may run at the same time as other price…" at bounding box center [262, 298] width 8 height 8
checkbox input "true"
click at [517, 335] on span "Confirm" at bounding box center [520, 332] width 22 height 8
